Goal: Complete application form: Complete application form

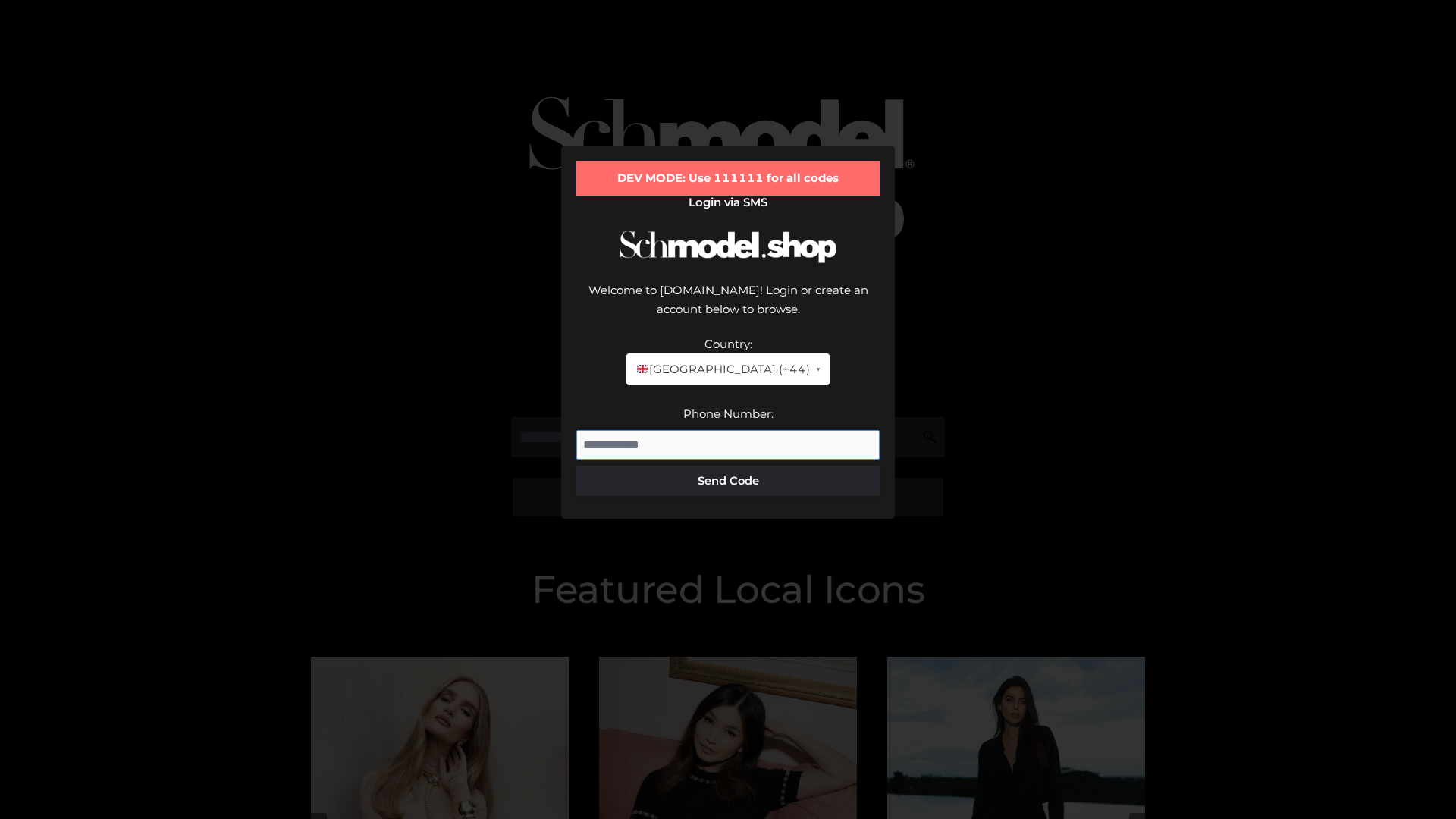
click at [728, 430] on input "Phone Number:" at bounding box center [728, 444] width 304 height 30
type input "**********"
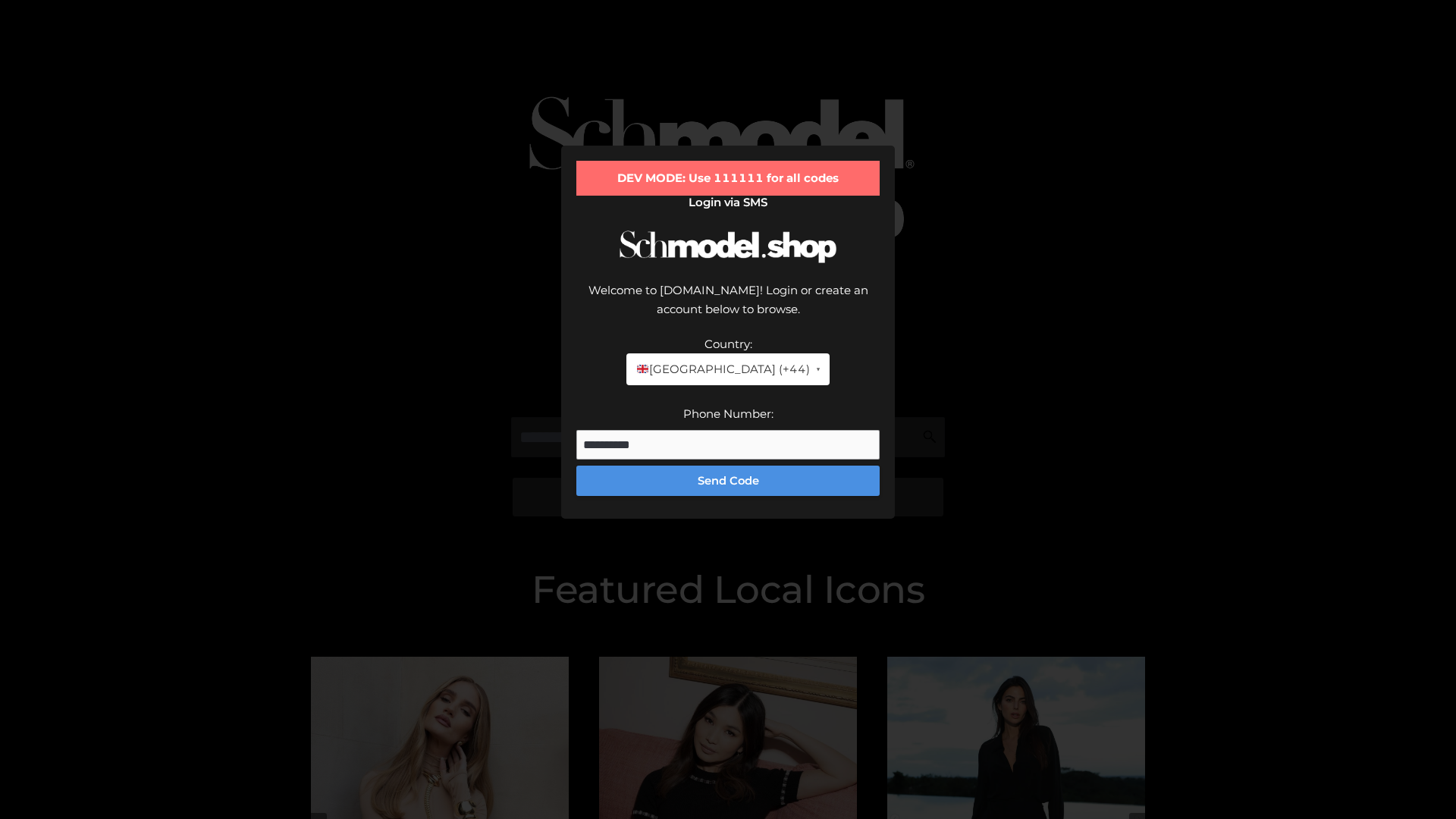
click at [728, 466] on button "Send Code" at bounding box center [728, 480] width 304 height 30
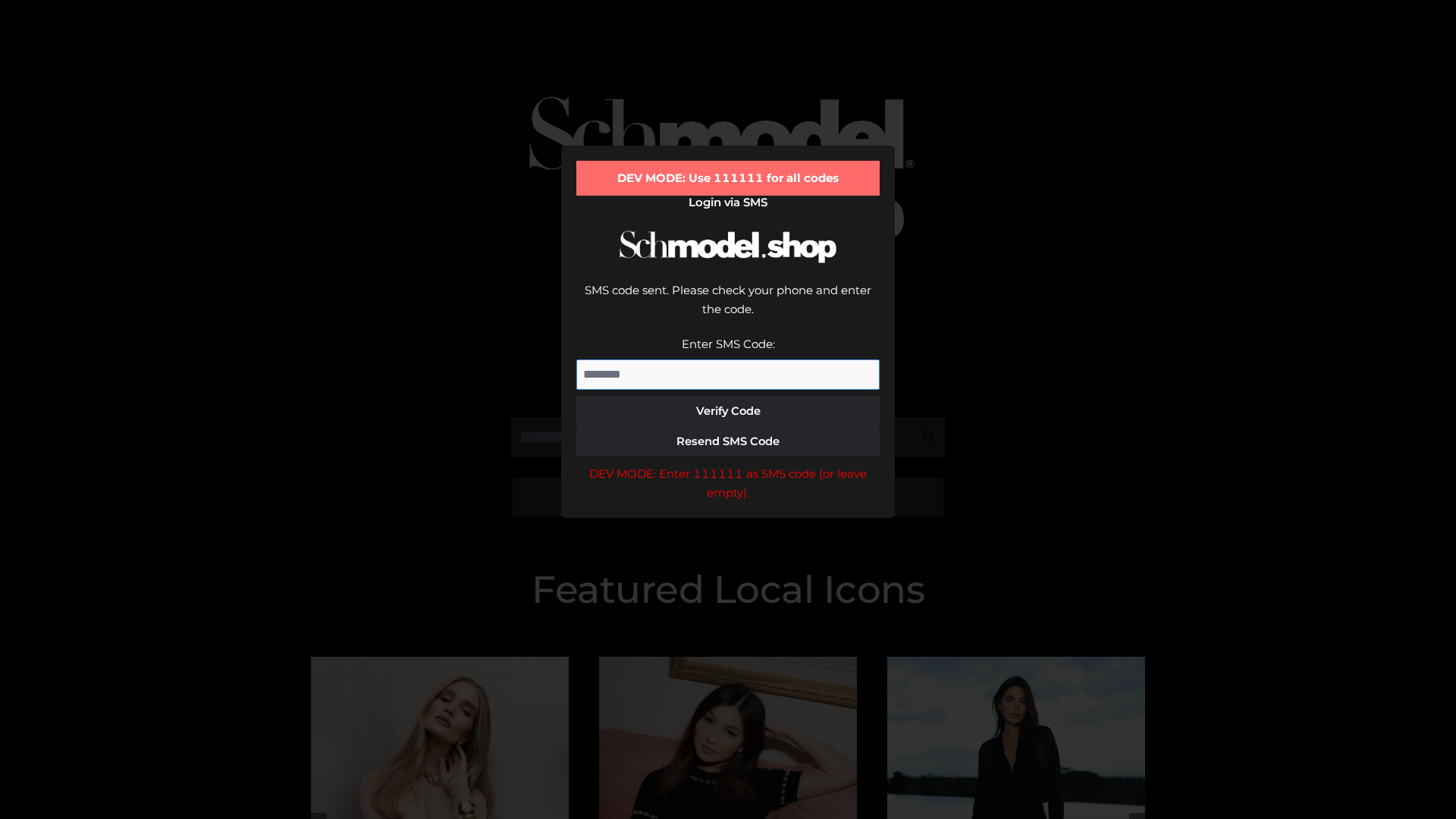
click at [728, 359] on input "Enter SMS Code:" at bounding box center [728, 374] width 304 height 30
type input "******"
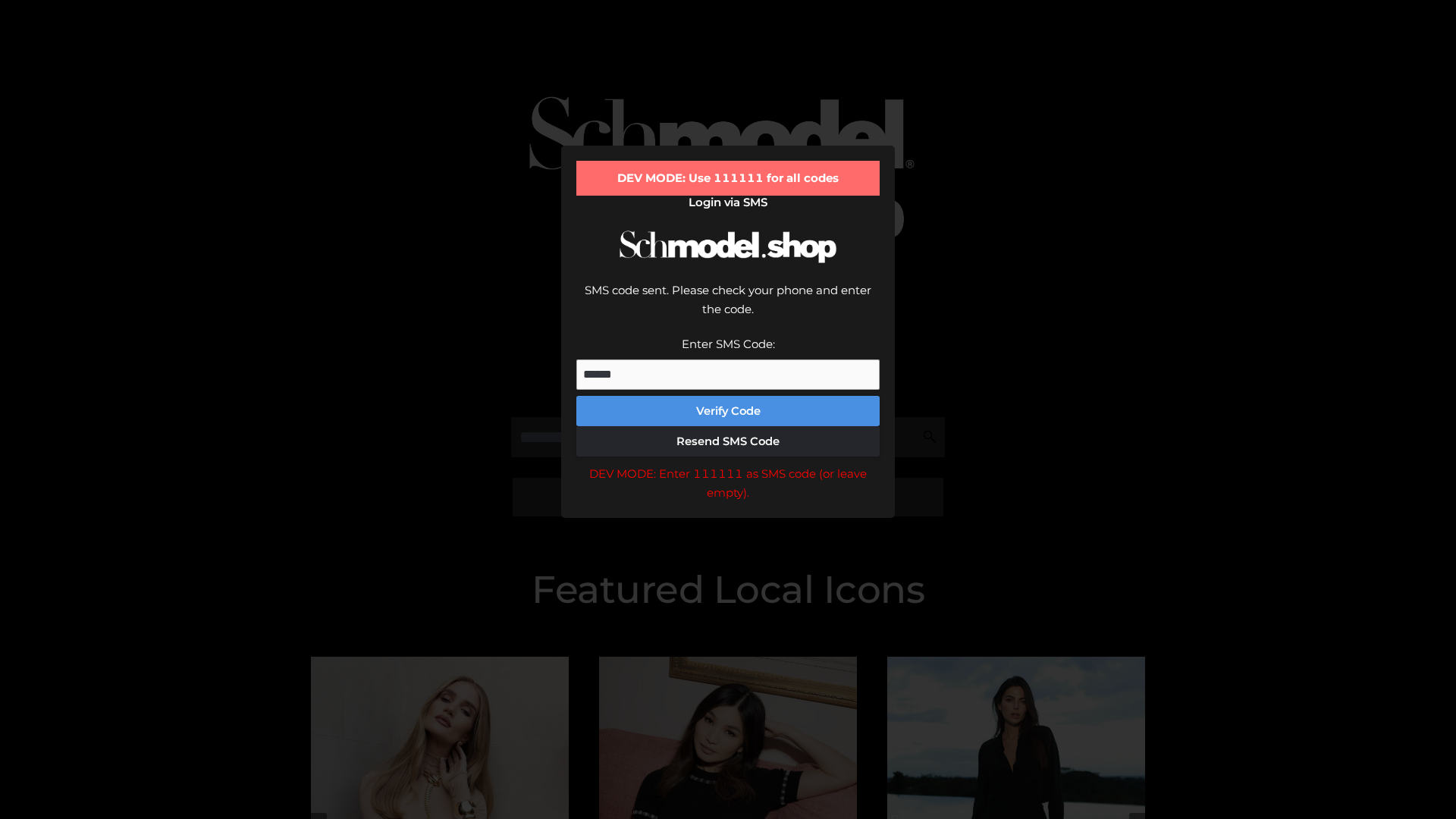
click at [728, 396] on button "Verify Code" at bounding box center [728, 411] width 304 height 30
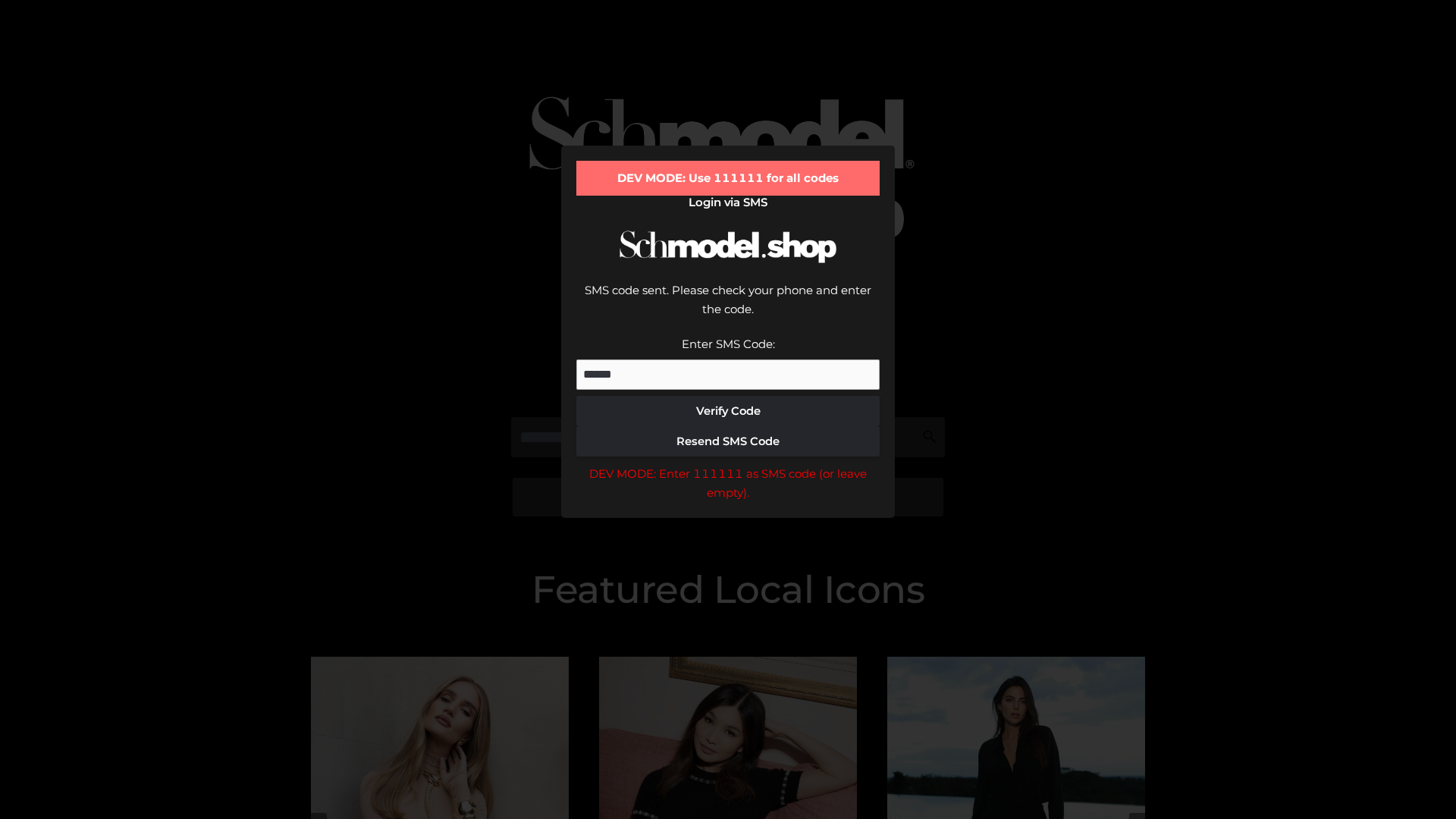
click at [728, 464] on div "DEV MODE: Enter 111111 as SMS code (or leave empty)." at bounding box center [728, 483] width 304 height 39
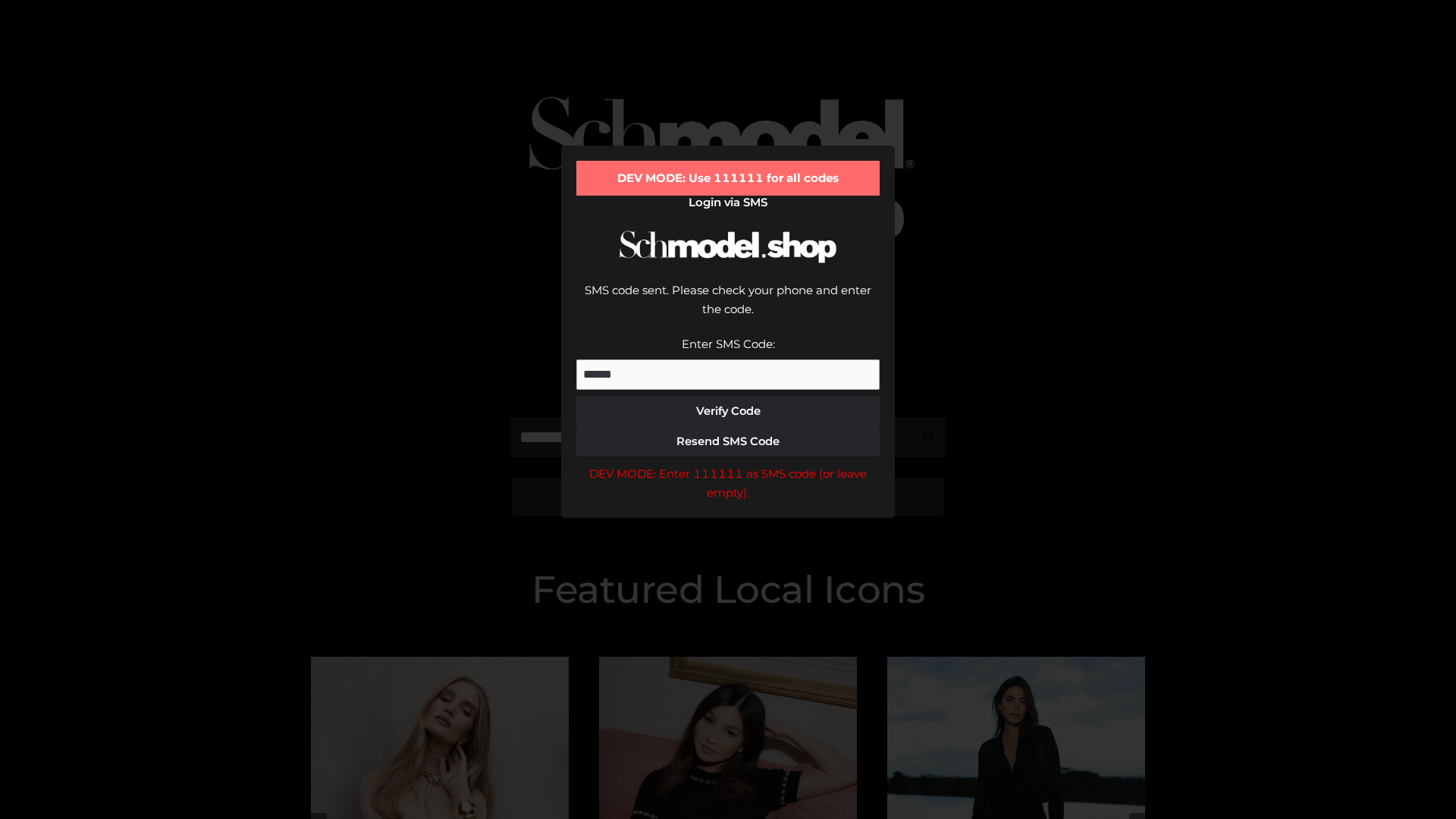
click at [728, 464] on div "DEV MODE: Enter 111111 as SMS code (or leave empty)." at bounding box center [728, 483] width 304 height 39
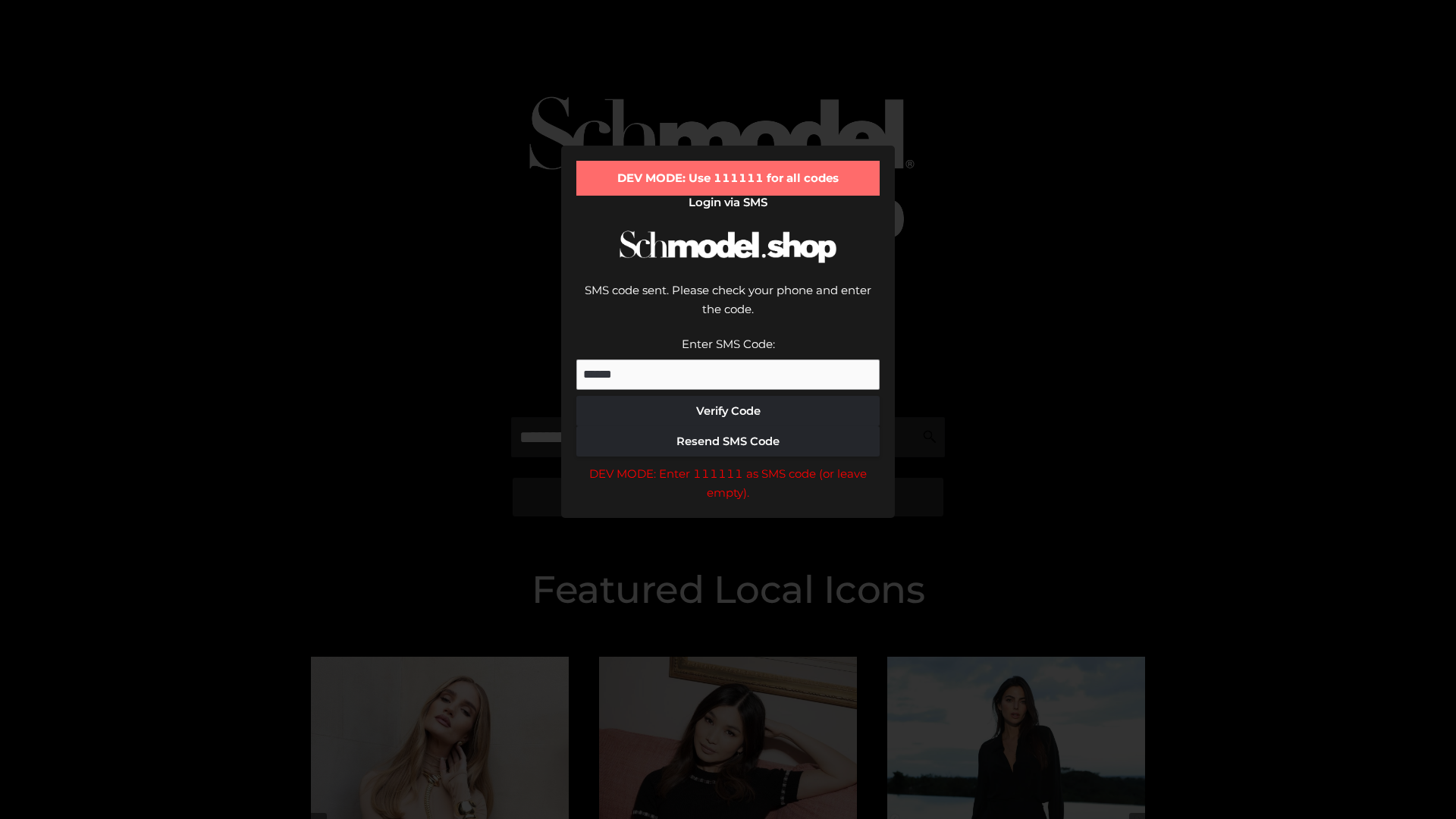
click at [728, 464] on div "DEV MODE: Enter 111111 as SMS code (or leave empty)." at bounding box center [728, 483] width 304 height 39
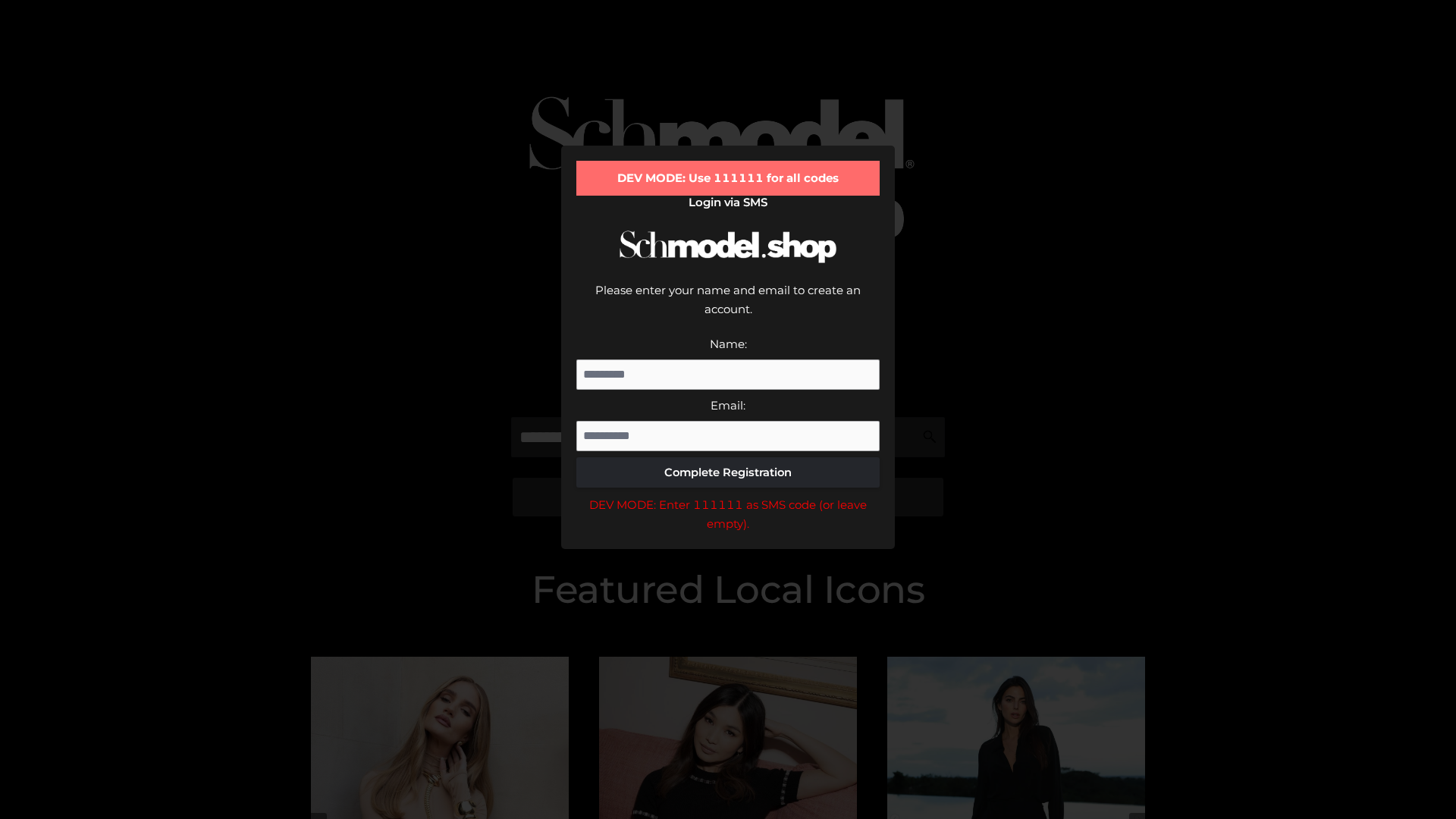
click at [728, 495] on div "DEV MODE: Enter 111111 as SMS code (or leave empty)." at bounding box center [728, 514] width 304 height 39
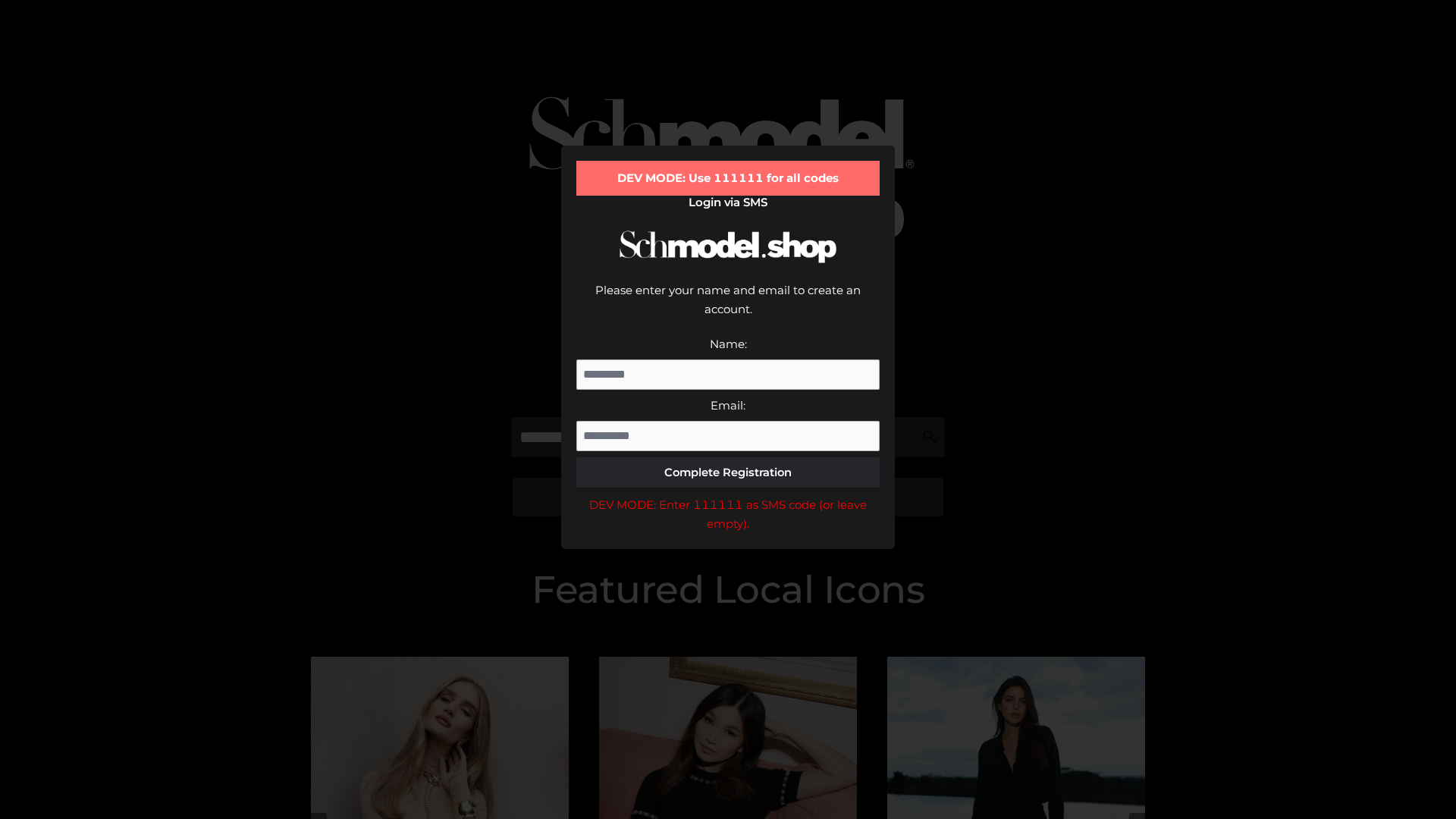
click at [728, 495] on div "DEV MODE: Enter 111111 as SMS code (or leave empty)." at bounding box center [728, 514] width 304 height 39
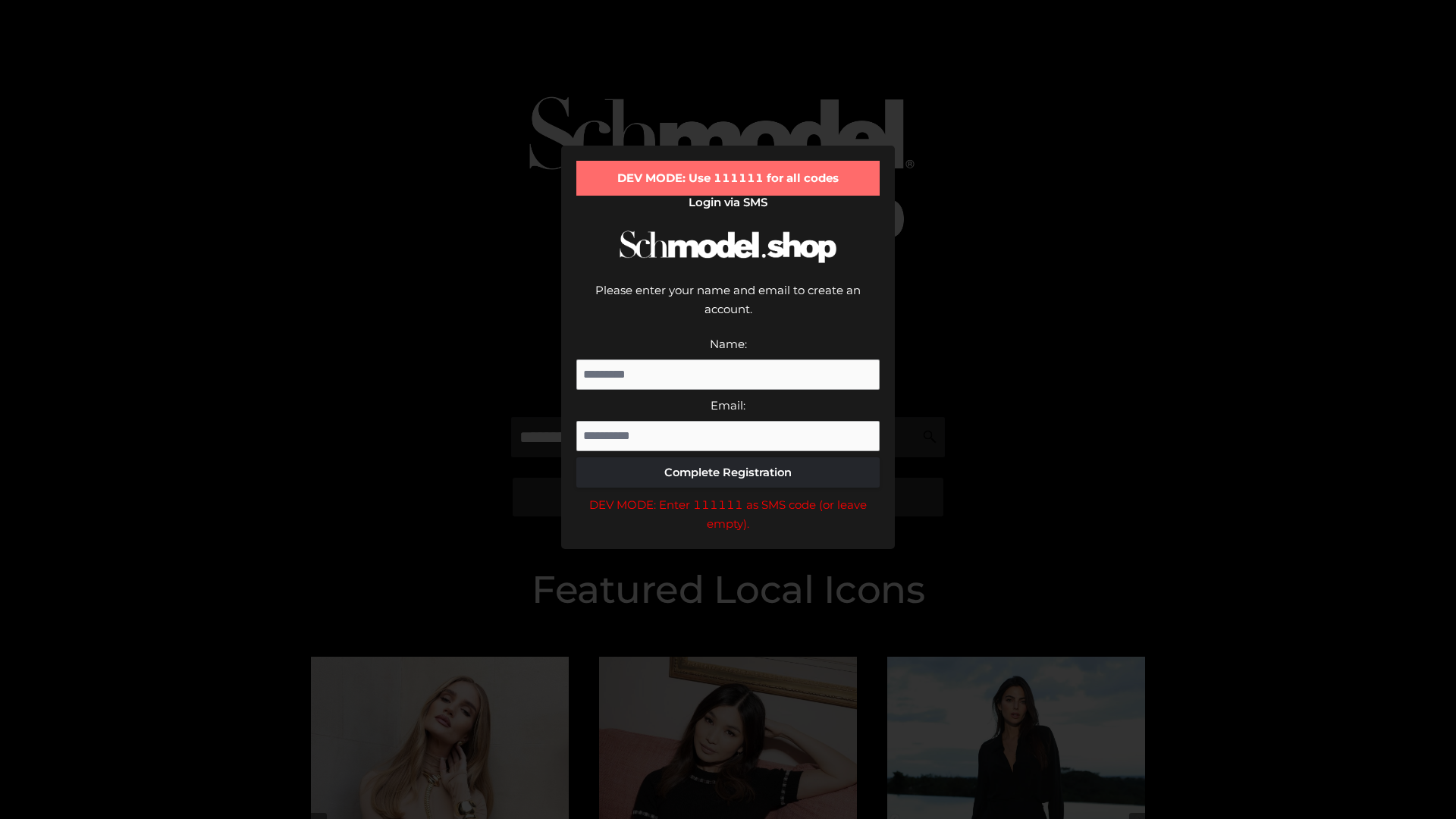
click at [728, 495] on div "DEV MODE: Enter 111111 as SMS code (or leave empty)." at bounding box center [728, 514] width 304 height 39
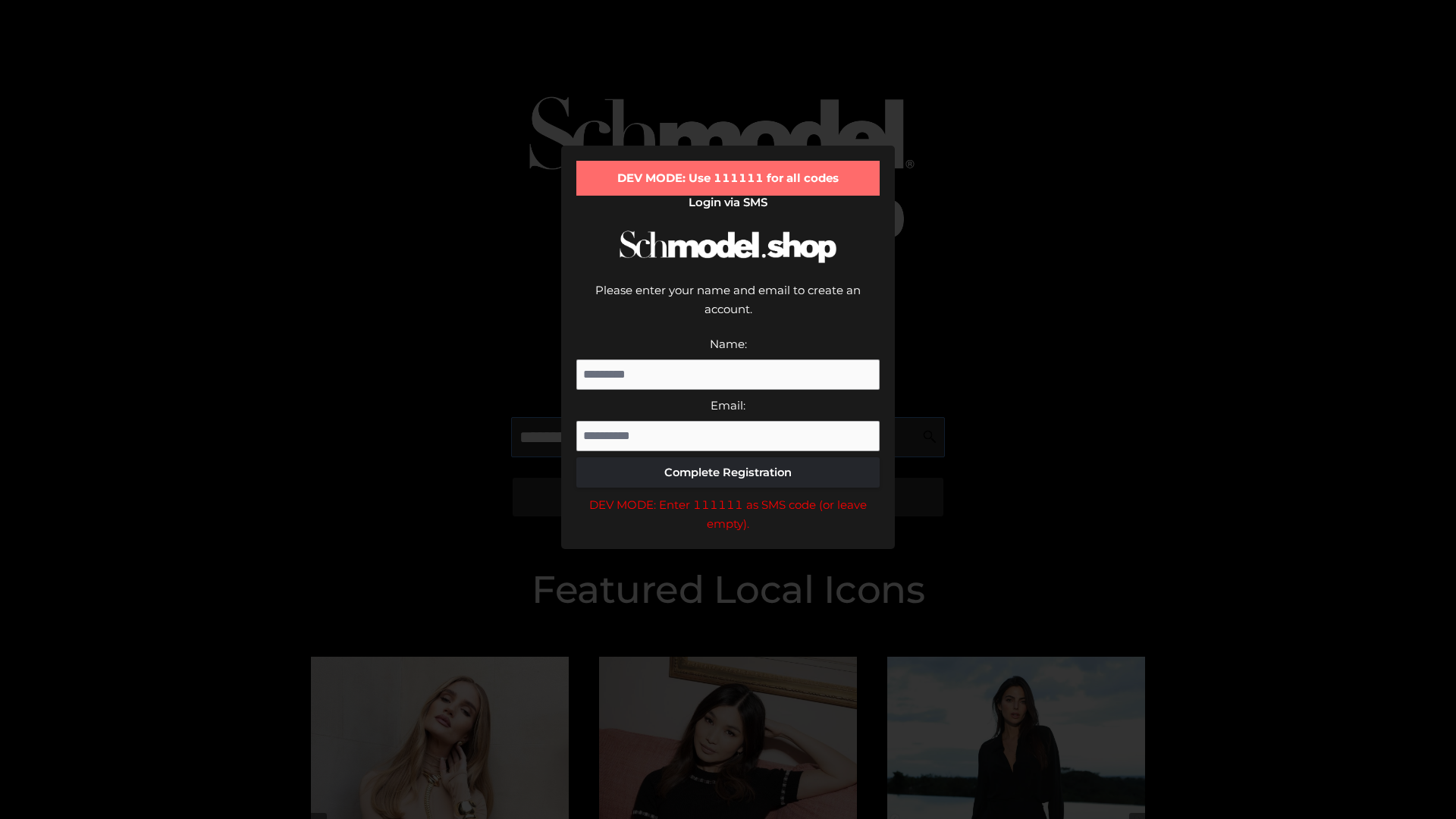
scroll to position [0, 38]
click at [728, 495] on div "DEV MODE: Enter 111111 as SMS code (or leave empty)." at bounding box center [728, 514] width 304 height 39
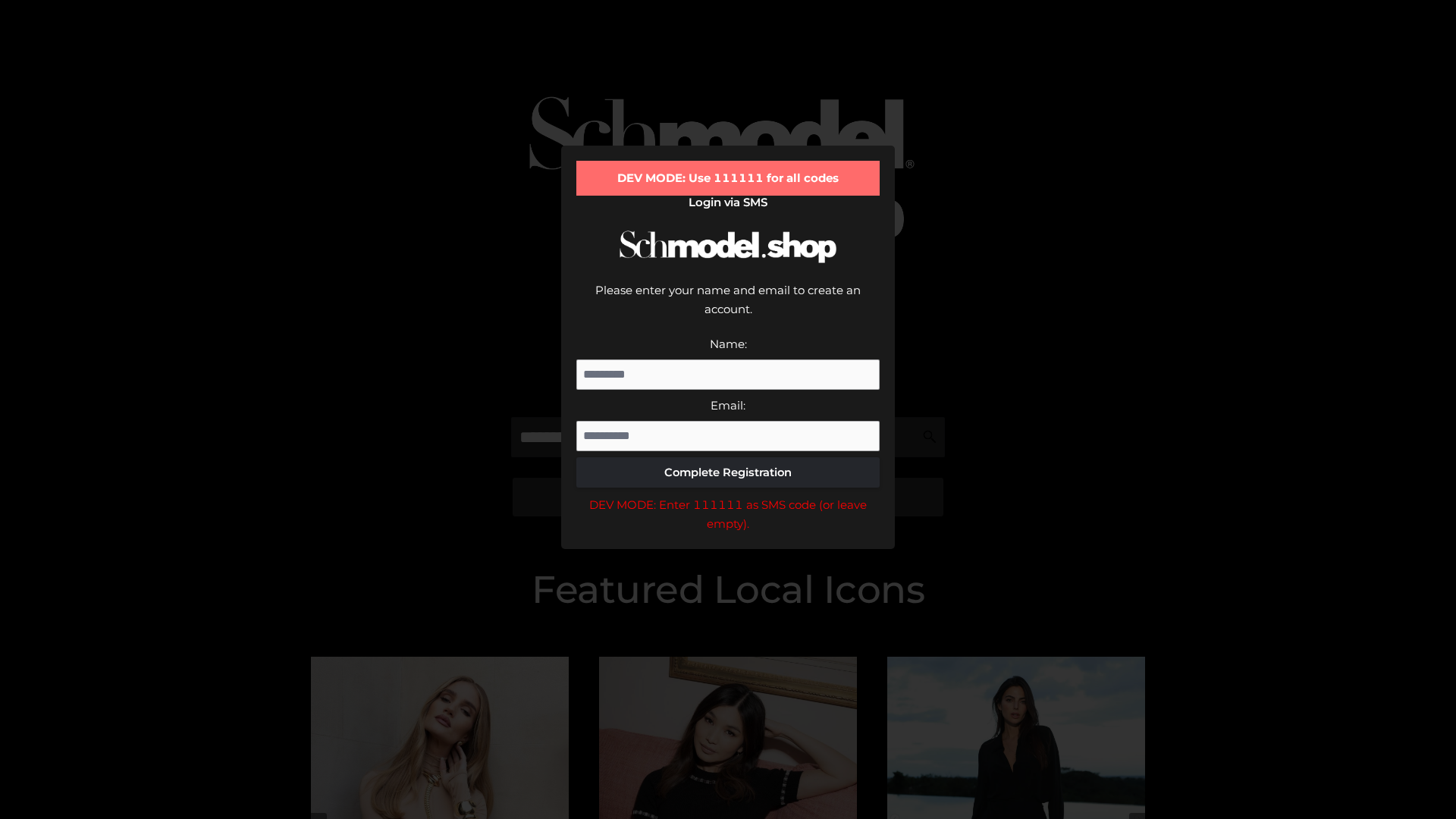
click at [728, 495] on div "DEV MODE: Enter 111111 as SMS code (or leave empty)." at bounding box center [728, 514] width 304 height 39
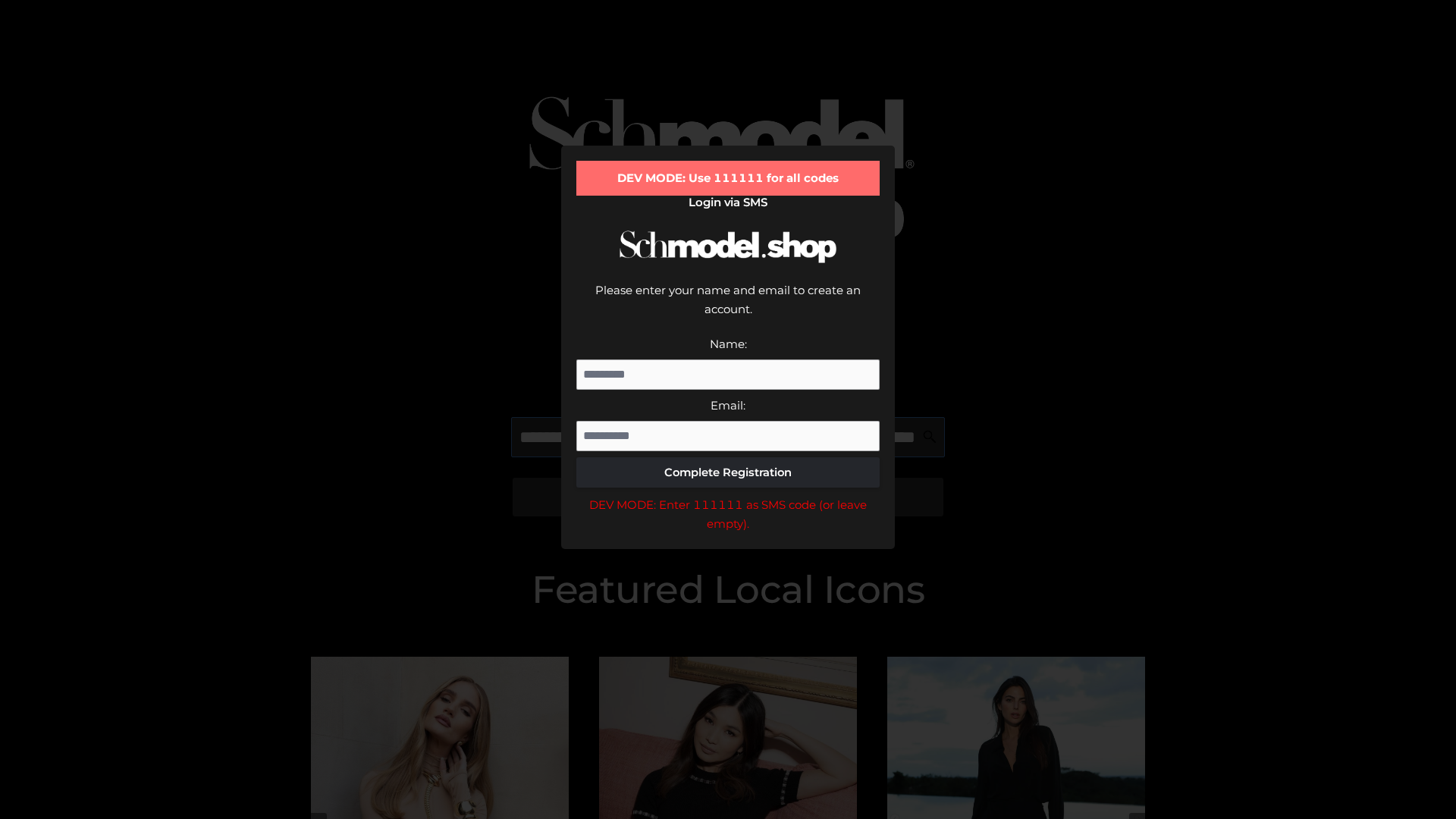
scroll to position [0, 133]
click at [728, 495] on div "DEV MODE: Enter 111111 as SMS code (or leave empty)." at bounding box center [728, 514] width 304 height 39
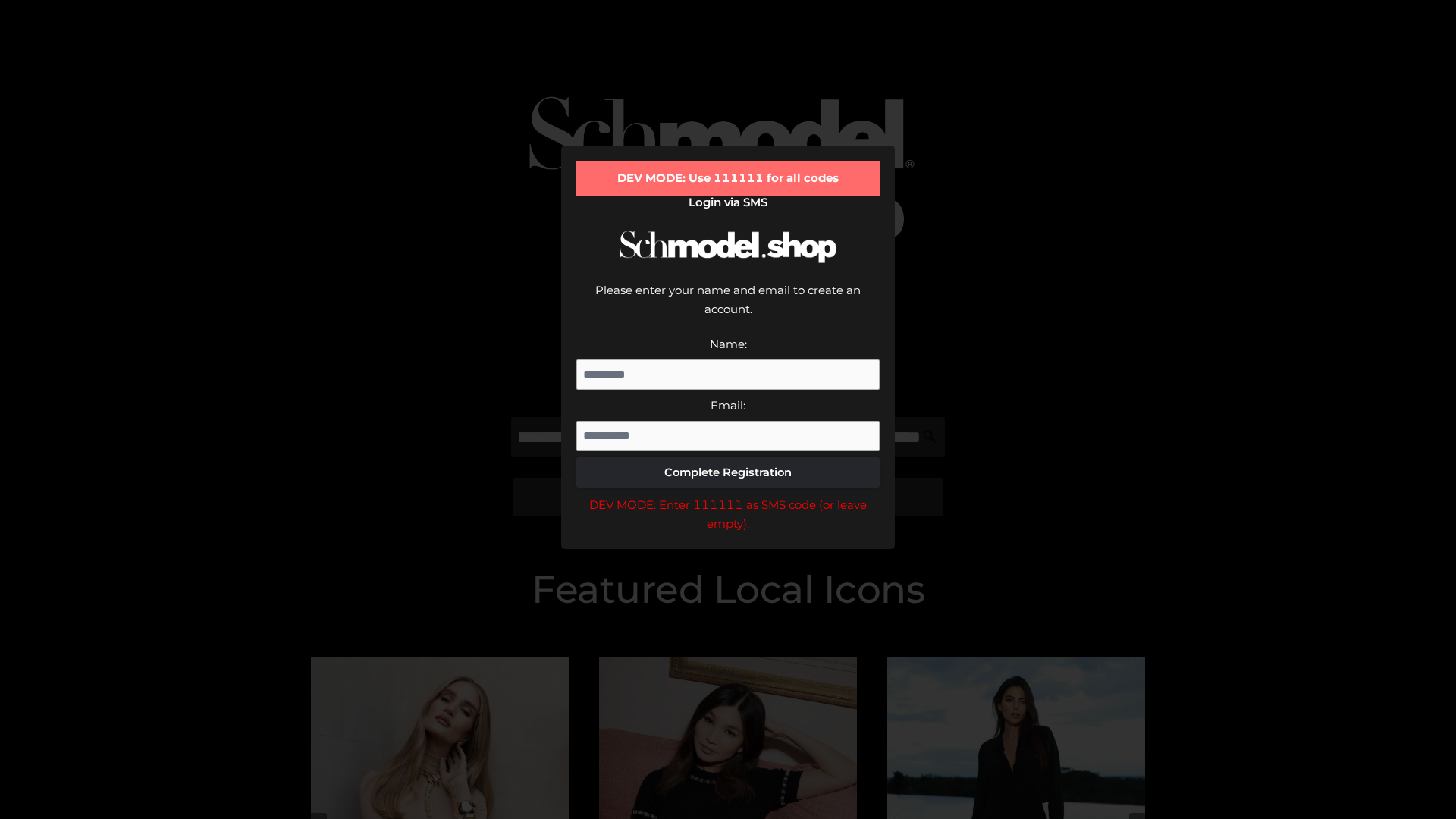
click at [728, 495] on div "DEV MODE: Enter 111111 as SMS code (or leave empty)." at bounding box center [728, 514] width 304 height 39
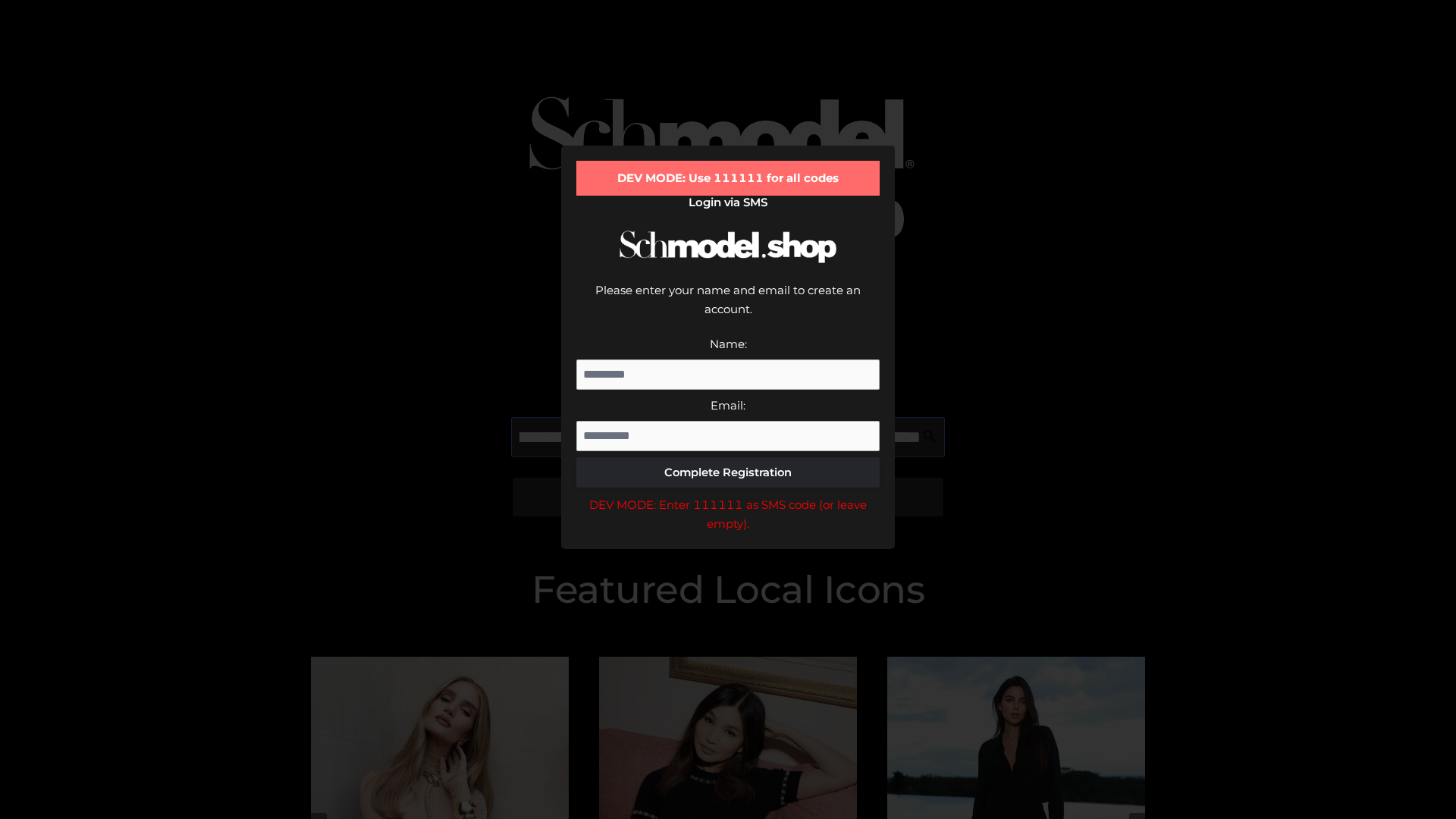
scroll to position [0, 220]
click at [728, 495] on div "DEV MODE: Enter 111111 as SMS code (or leave empty)." at bounding box center [728, 514] width 304 height 39
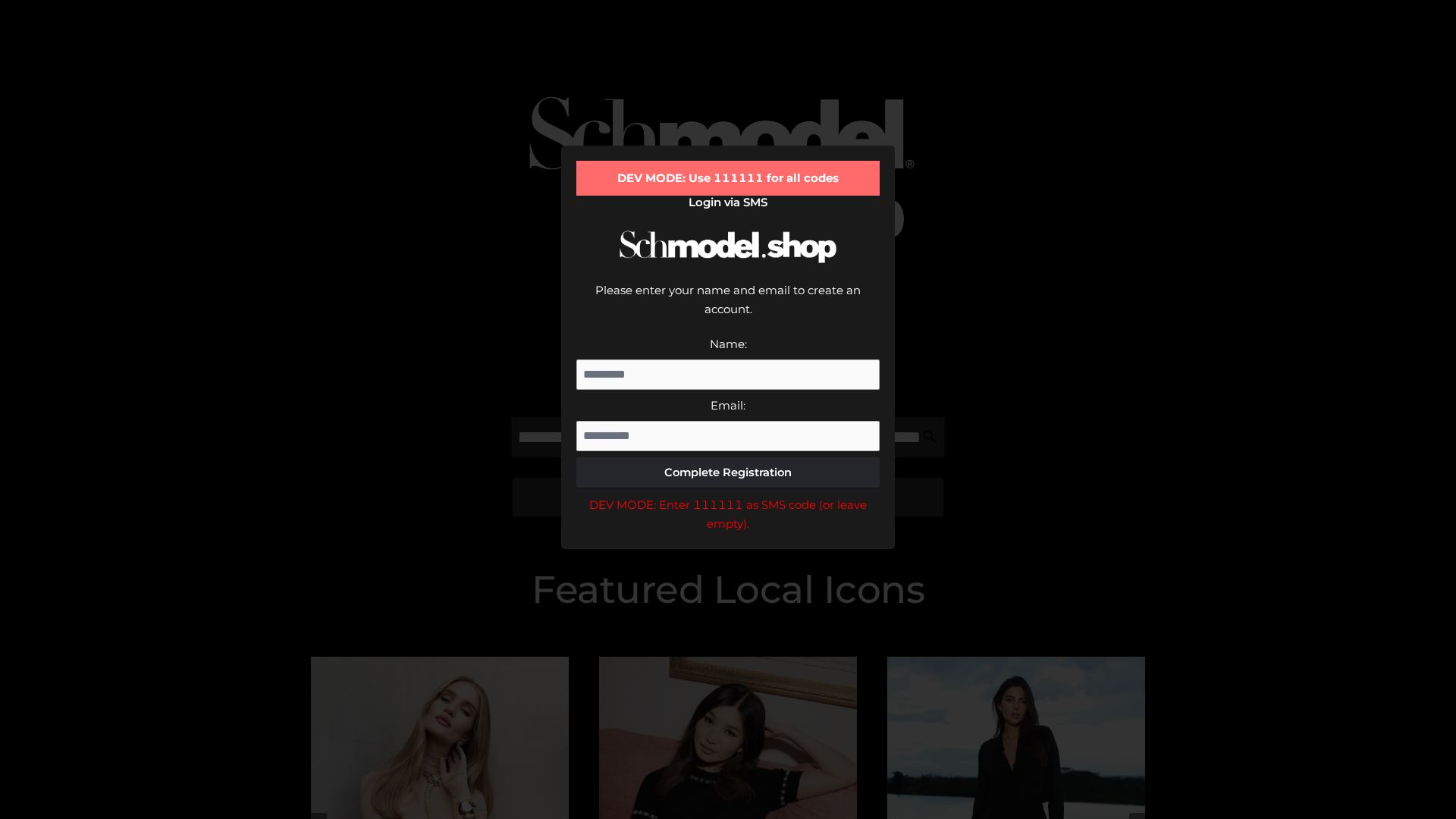
click at [728, 495] on div "DEV MODE: Enter 111111 as SMS code (or leave empty)." at bounding box center [728, 514] width 304 height 39
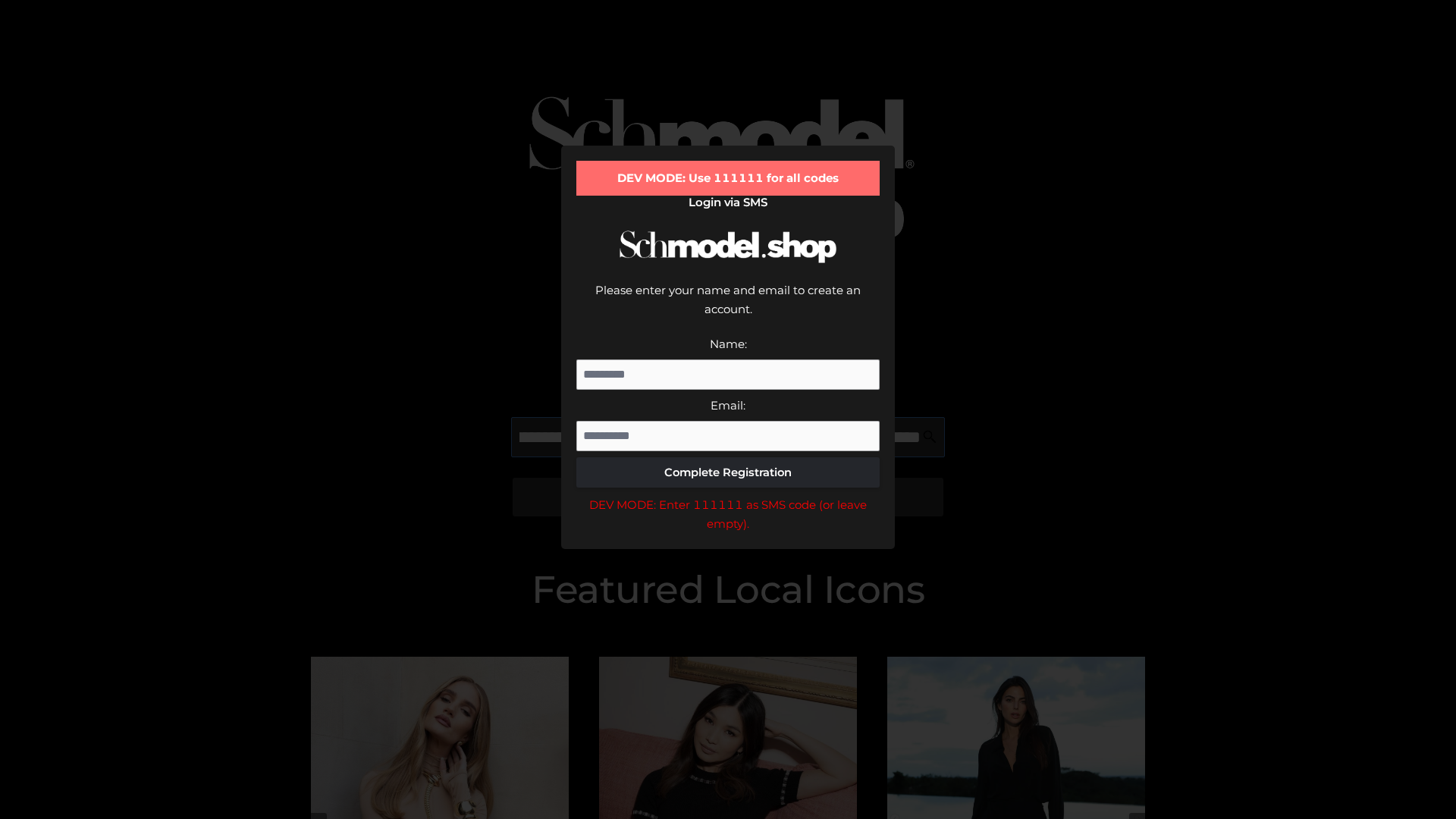
scroll to position [0, 313]
click at [728, 495] on div "DEV MODE: Enter 111111 as SMS code (or leave empty)." at bounding box center [728, 514] width 304 height 39
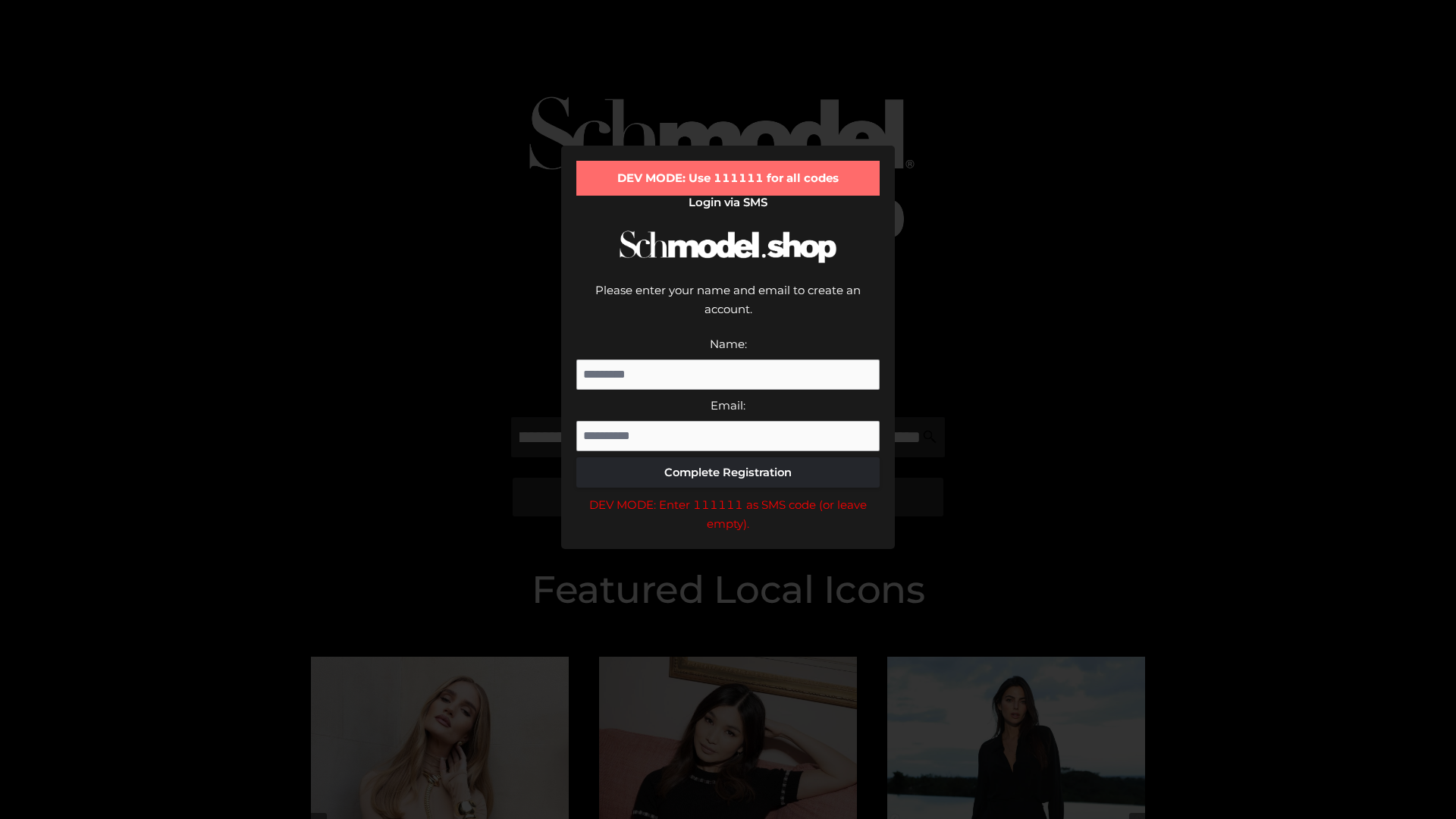
click at [728, 495] on div "DEV MODE: Enter 111111 as SMS code (or leave empty)." at bounding box center [728, 514] width 304 height 39
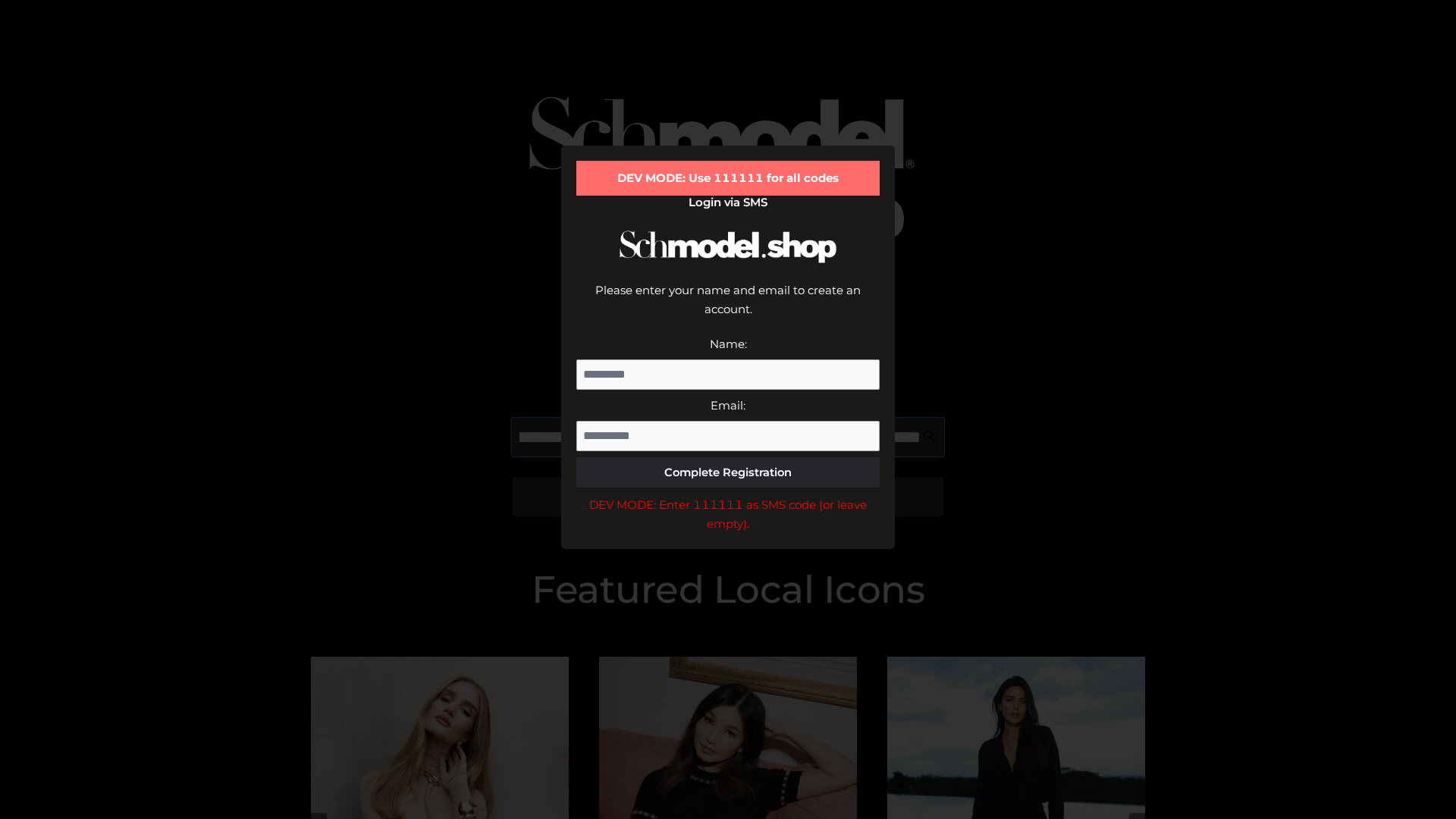
scroll to position [0, 408]
click at [728, 495] on div "DEV MODE: Enter 111111 as SMS code (or leave empty)." at bounding box center [728, 514] width 304 height 39
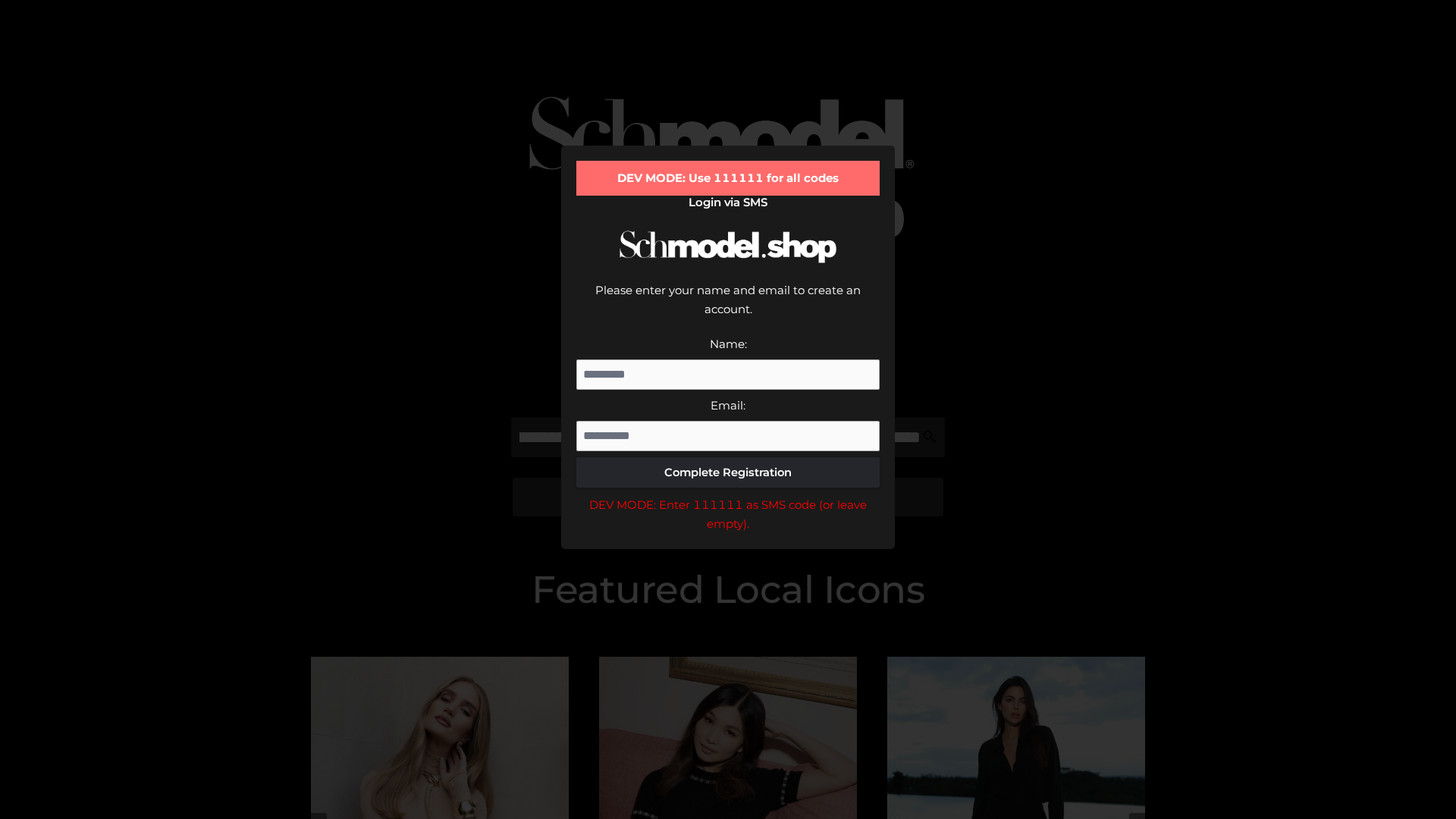
click at [728, 495] on div "DEV MODE: Enter 111111 as SMS code (or leave empty)." at bounding box center [728, 514] width 304 height 39
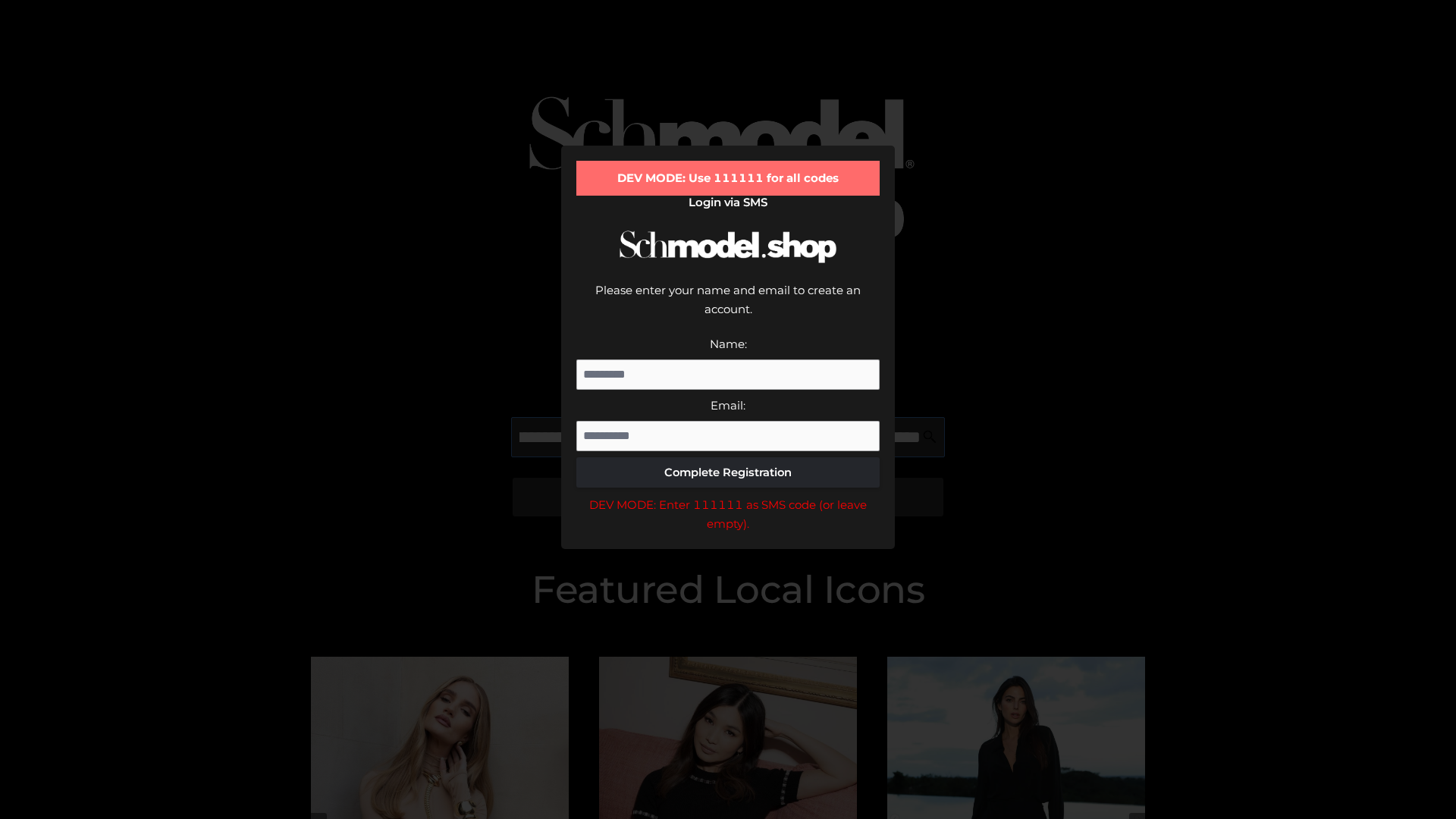
scroll to position [0, 495]
click at [728, 495] on div "DEV MODE: Enter 111111 as SMS code (or leave empty)." at bounding box center [728, 514] width 304 height 39
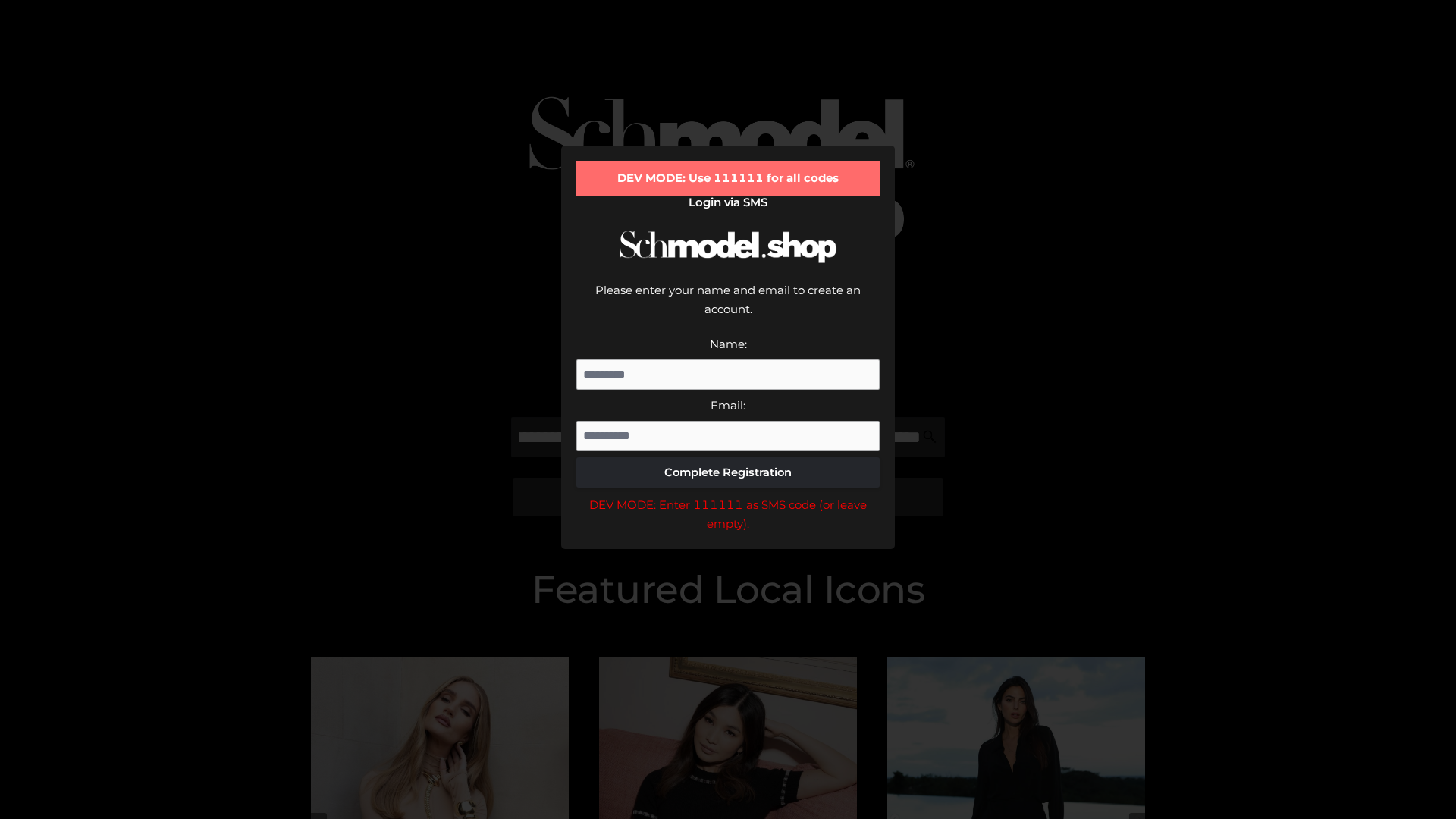
click at [728, 495] on div "DEV MODE: Enter 111111 as SMS code (or leave empty)." at bounding box center [728, 514] width 304 height 39
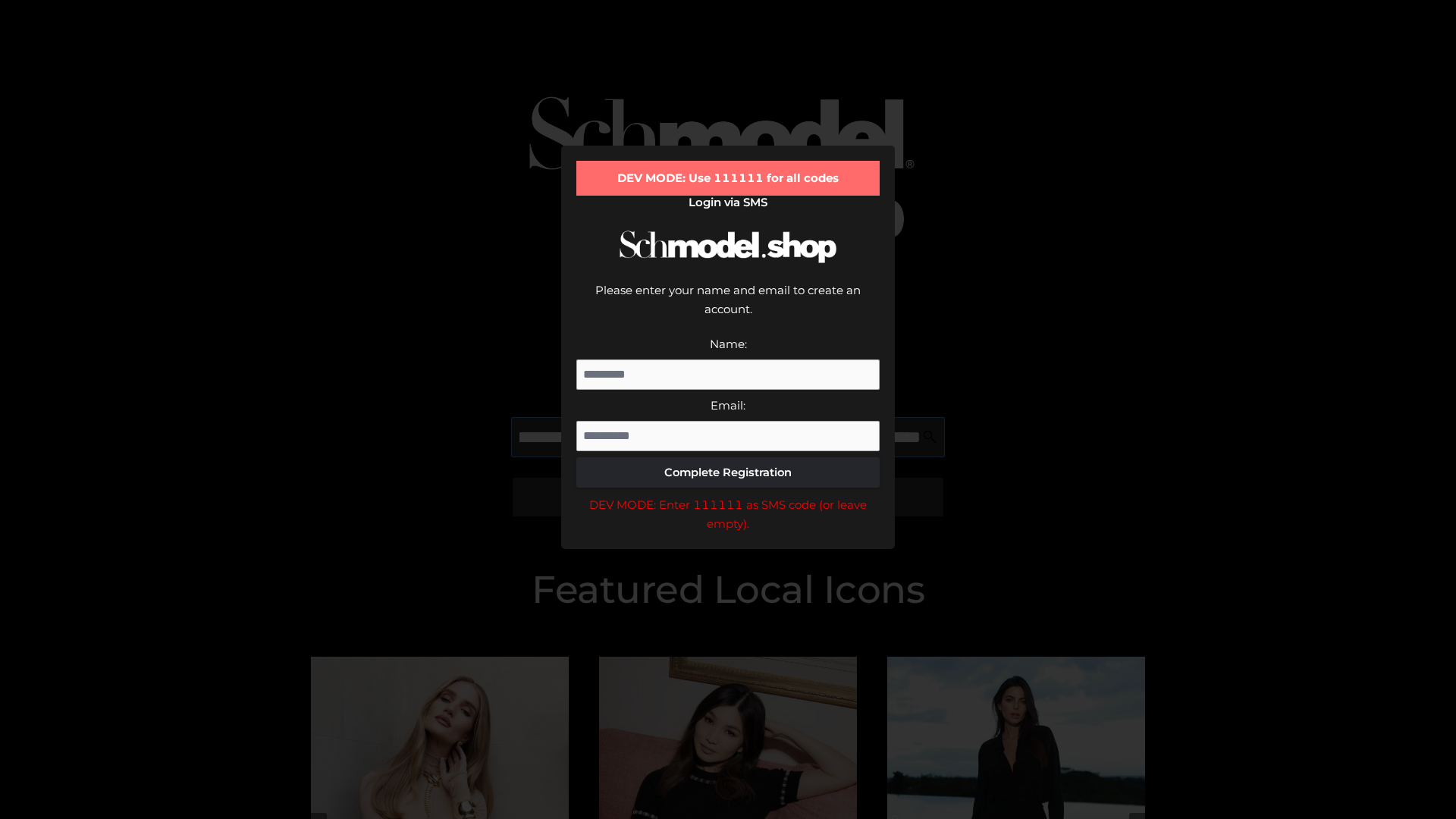
scroll to position [0, 587]
click at [728, 495] on div "DEV MODE: Enter 111111 as SMS code (or leave empty)." at bounding box center [728, 514] width 304 height 39
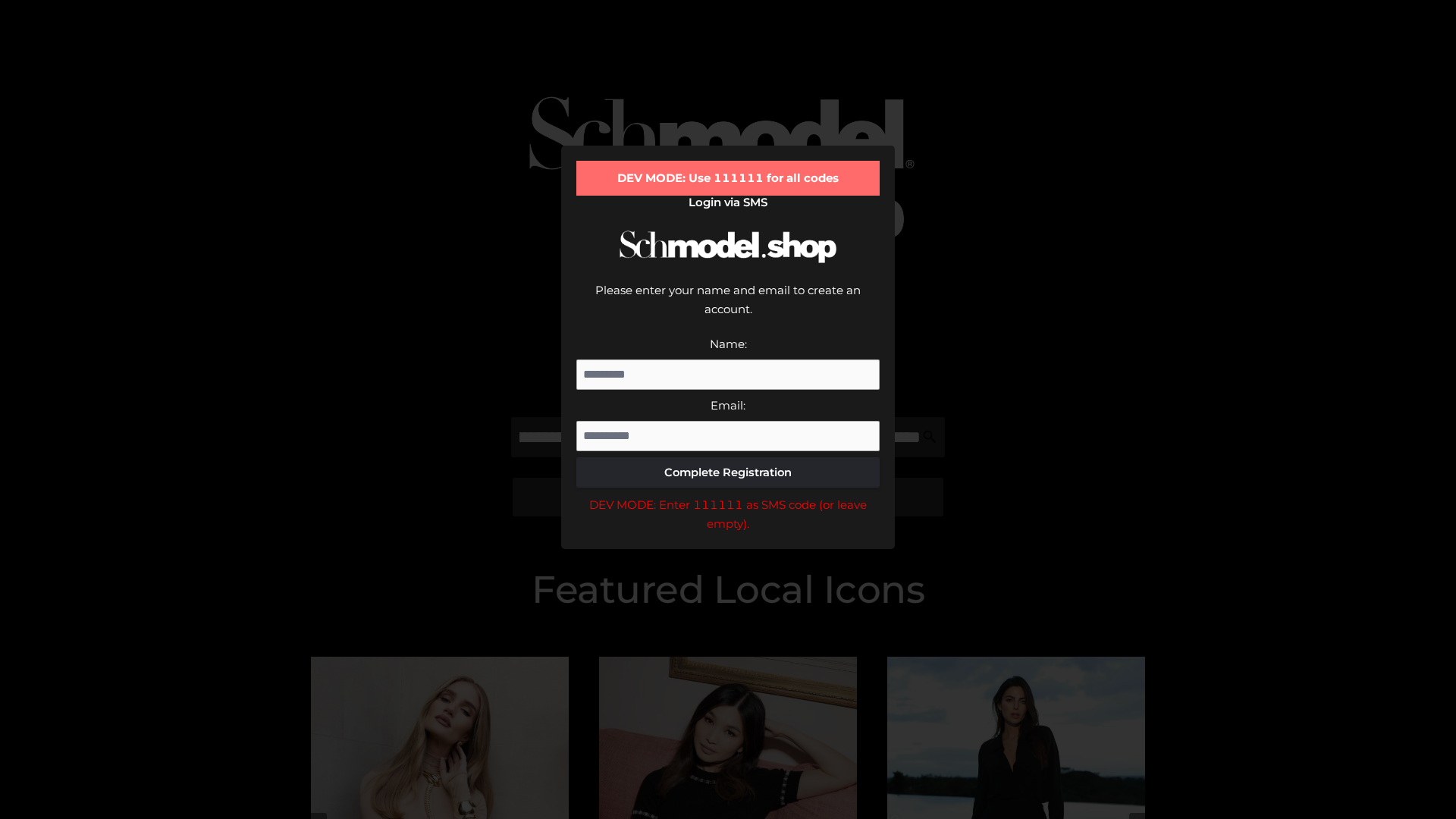
click at [728, 495] on div "DEV MODE: Enter 111111 as SMS code (or leave empty)." at bounding box center [728, 514] width 304 height 39
type input "**********"
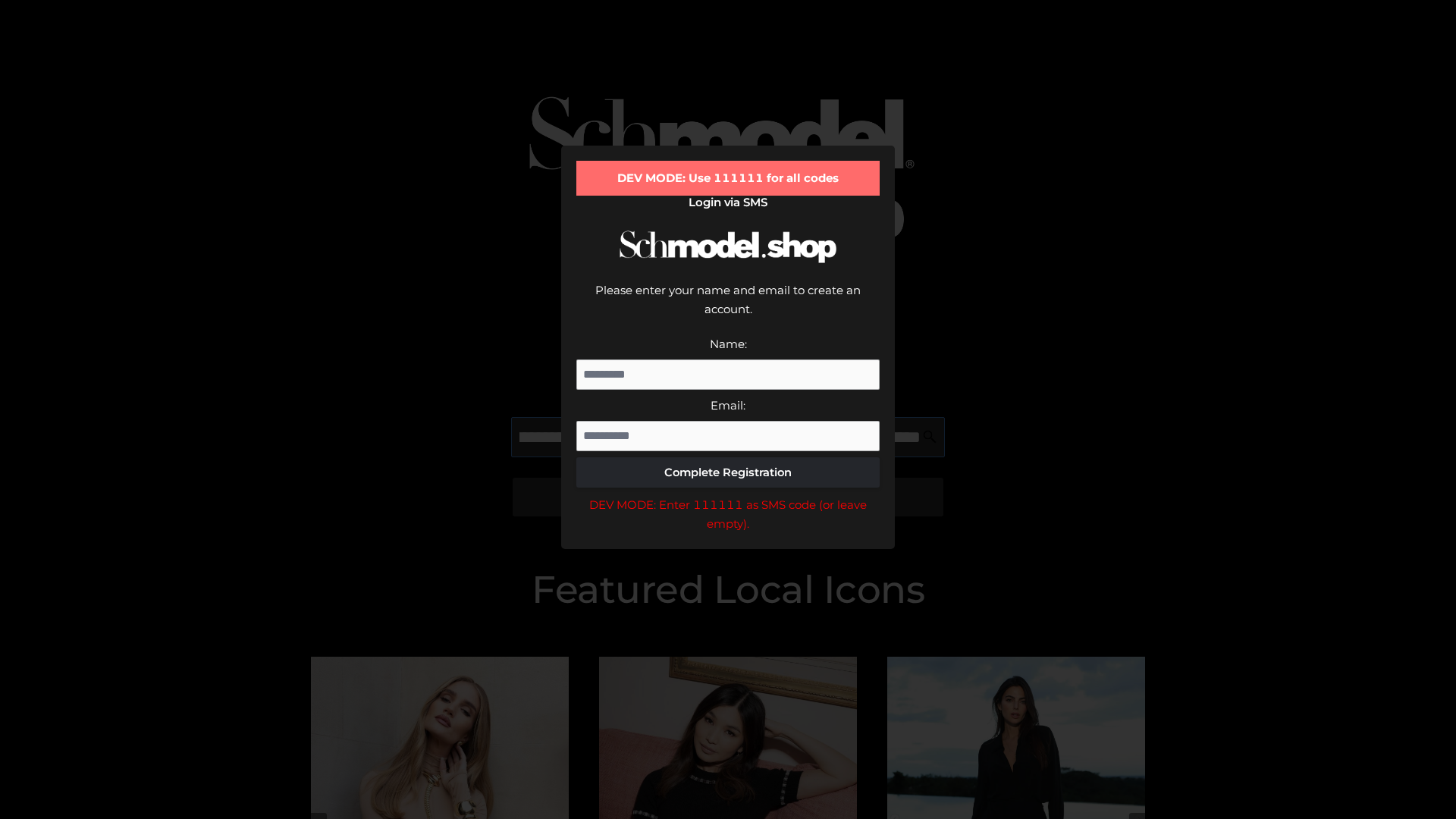
scroll to position [0, 660]
